Goal: Navigation & Orientation: Find specific page/section

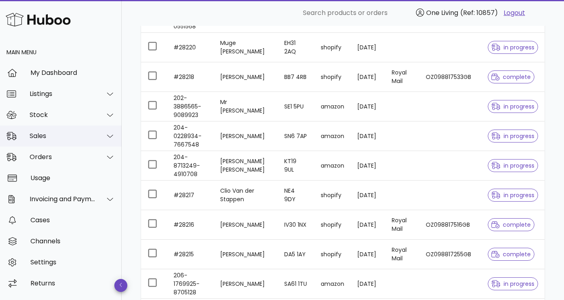
scroll to position [708, 0]
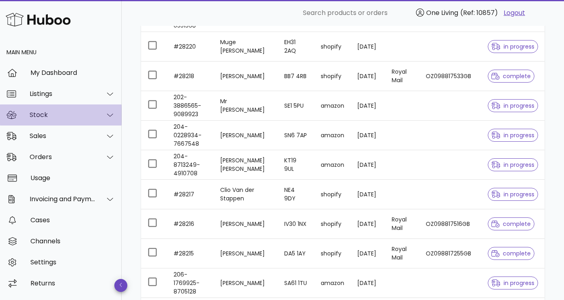
click at [74, 113] on div "Stock" at bounding box center [63, 115] width 66 height 8
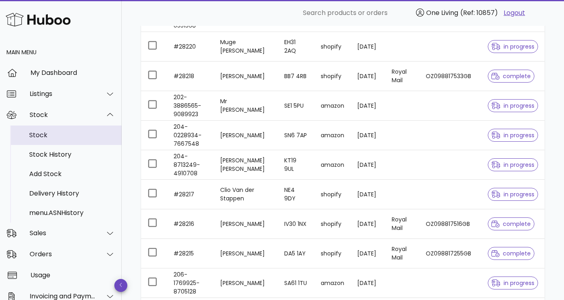
click at [57, 137] on div "Stock" at bounding box center [72, 135] width 86 height 8
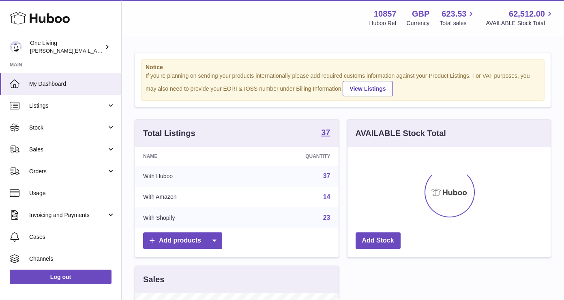
scroll to position [126, 203]
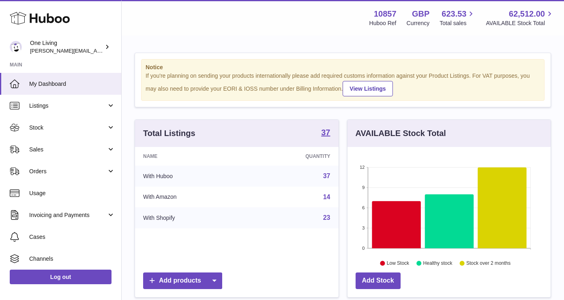
click at [57, 137] on link "Stock" at bounding box center [60, 128] width 121 height 22
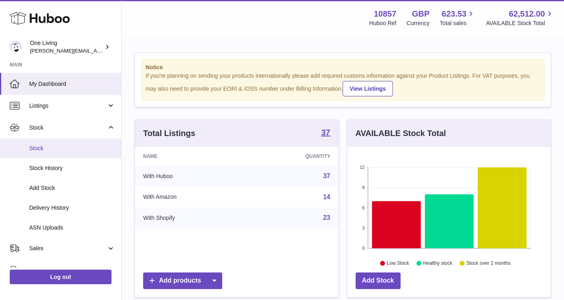
click at [57, 154] on link "Stock" at bounding box center [60, 149] width 121 height 20
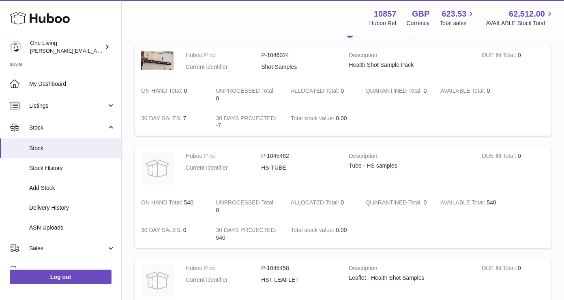
scroll to position [83, 0]
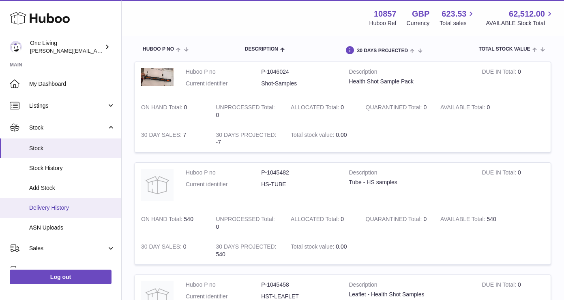
click at [81, 210] on span "Delivery History" at bounding box center [72, 208] width 86 height 8
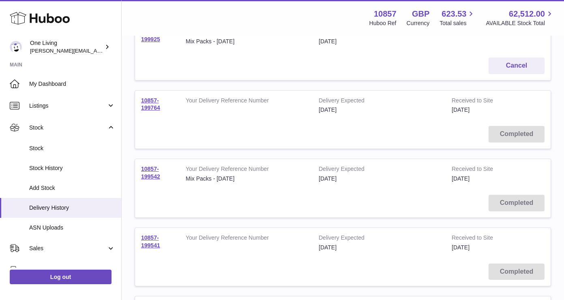
scroll to position [195, 0]
